Goal: Find specific page/section: Find specific page/section

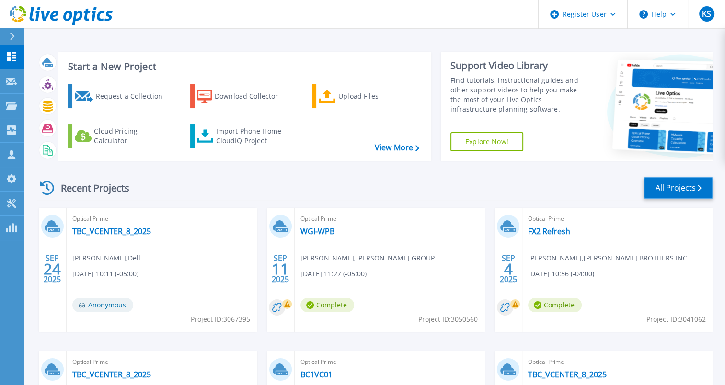
click at [680, 186] on link "All Projects" at bounding box center [678, 188] width 69 height 22
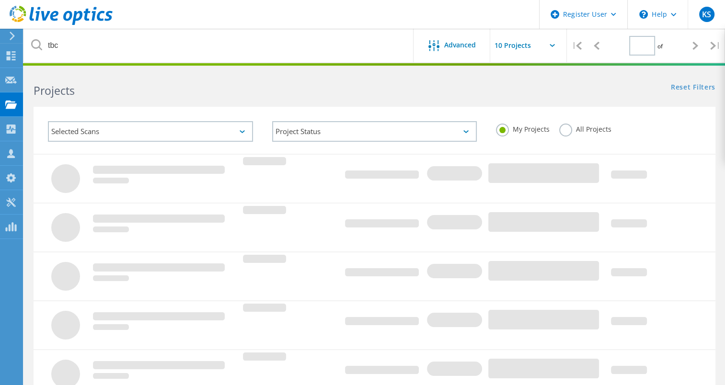
type input "1"
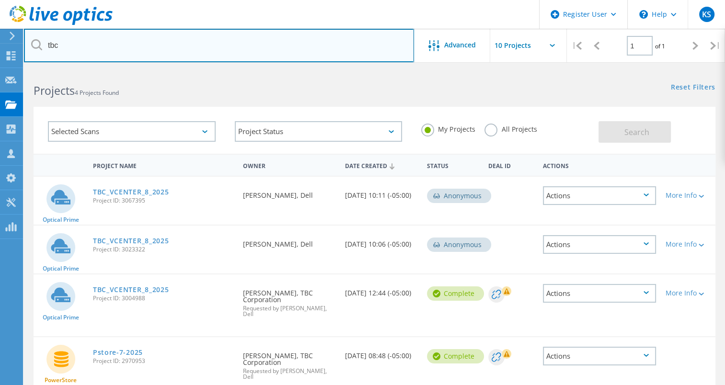
click at [191, 44] on input "tbc" at bounding box center [219, 46] width 390 height 34
type input "marlins"
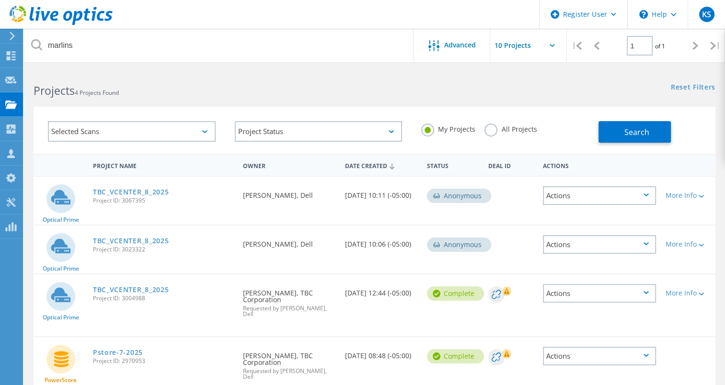
click at [485, 130] on label "All Projects" at bounding box center [510, 128] width 52 height 9
click at [0, 0] on input "All Projects" at bounding box center [0, 0] width 0 height 0
click at [621, 140] on button "Search" at bounding box center [635, 132] width 72 height 22
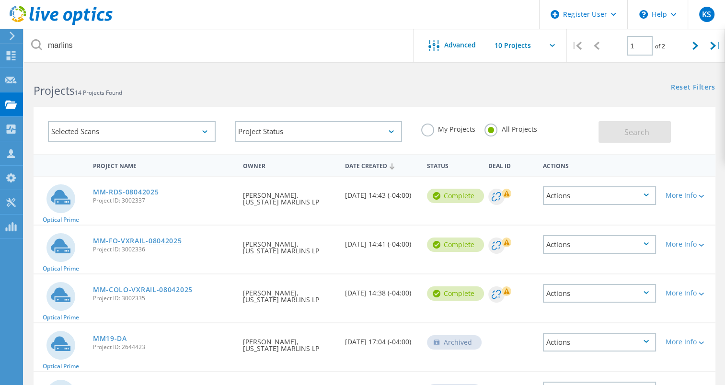
click at [139, 238] on link "MM-FO-VXRAIL-08042025" at bounding box center [137, 241] width 89 height 7
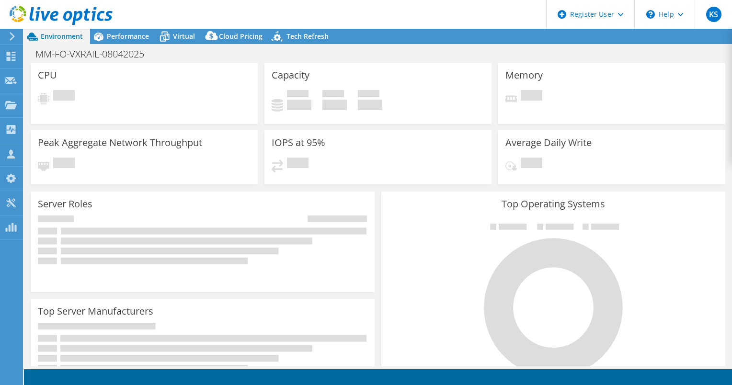
select select "USD"
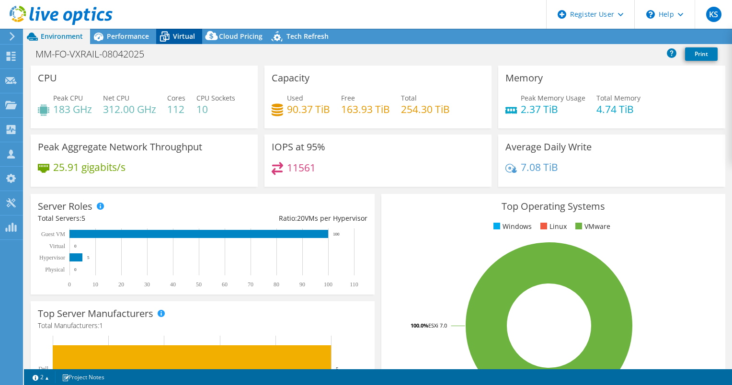
click at [176, 40] on span "Virtual" at bounding box center [184, 36] width 22 height 9
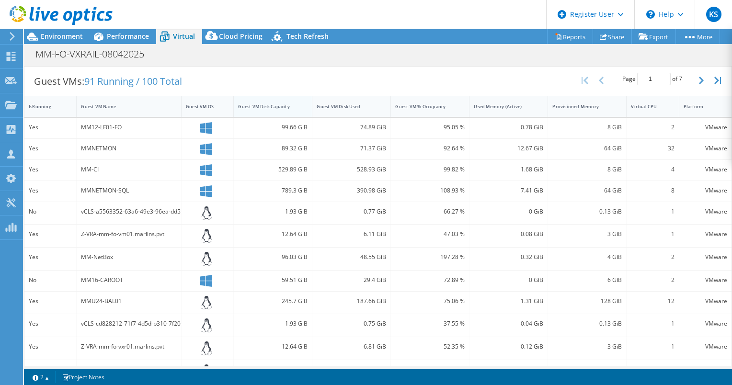
scroll to position [186, 0]
click at [326, 104] on div "Guest VM Disk Used" at bounding box center [346, 106] width 58 height 6
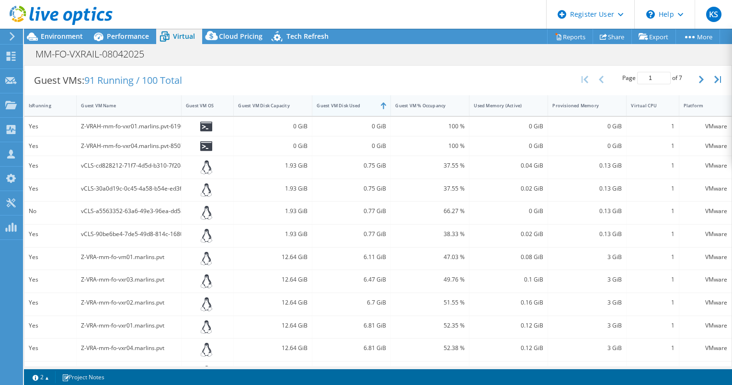
click at [326, 104] on div "Guest VM Disk Used" at bounding box center [346, 106] width 58 height 6
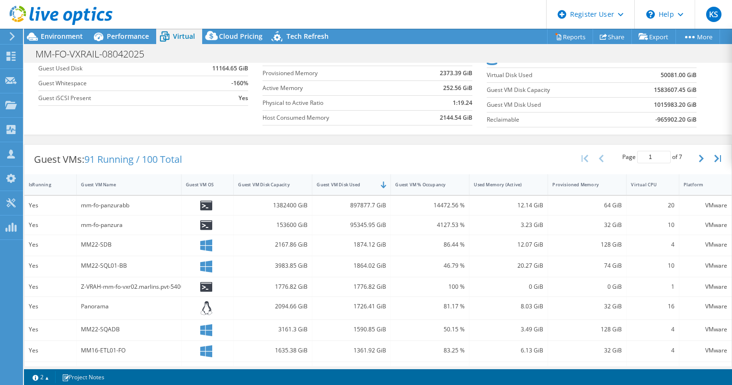
scroll to position [0, 0]
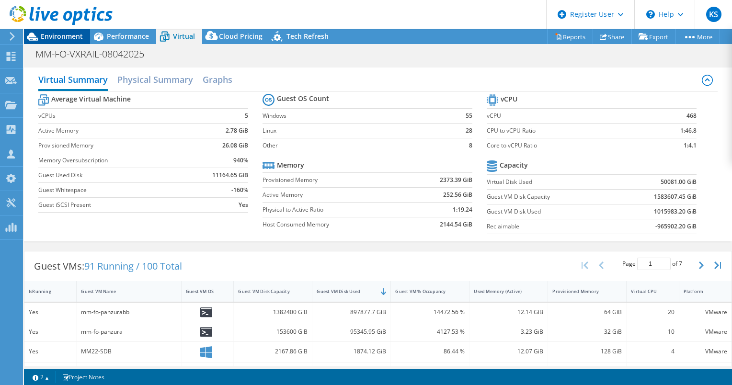
click at [65, 35] on span "Environment" at bounding box center [62, 36] width 42 height 9
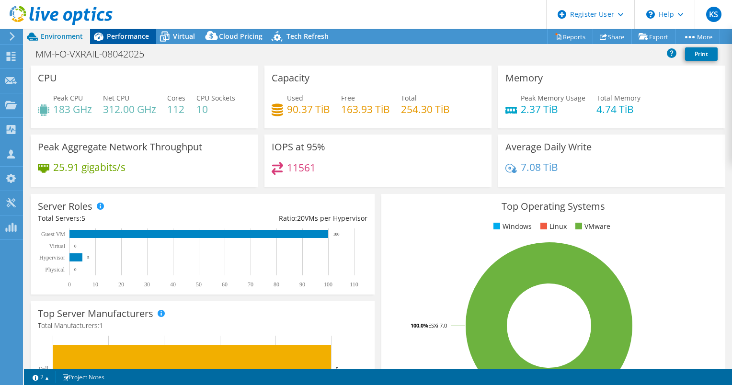
click at [105, 39] on icon at bounding box center [98, 36] width 17 height 17
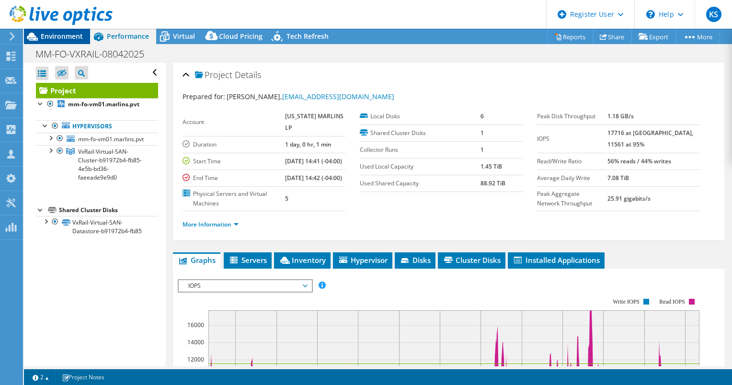
click at [61, 37] on span "Environment" at bounding box center [62, 36] width 42 height 9
